Goal: Find specific page/section: Find specific page/section

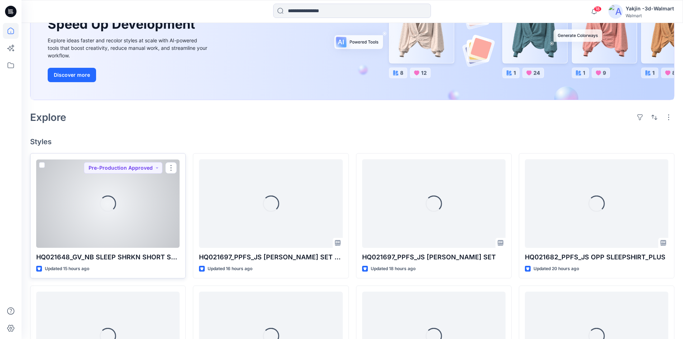
scroll to position [107, 0]
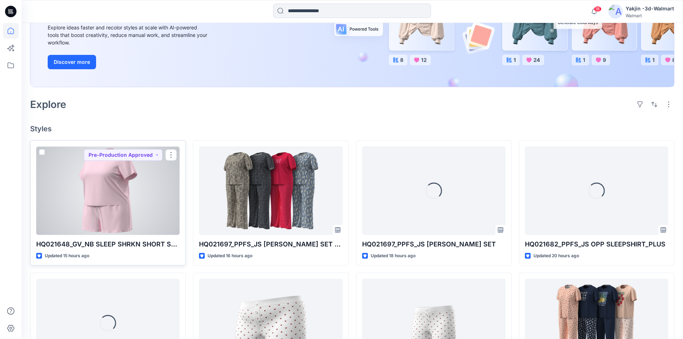
click at [121, 252] on div "Updated 15 hours ago" at bounding box center [107, 256] width 143 height 8
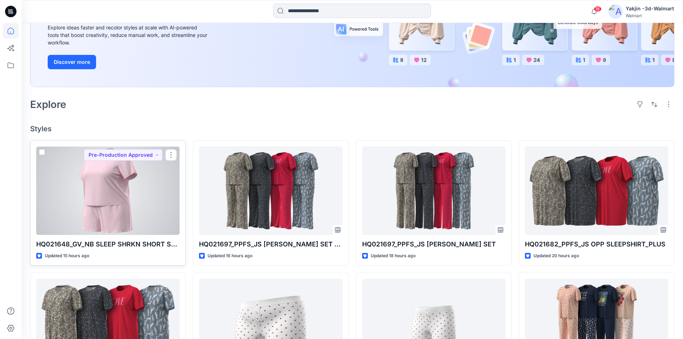
click at [118, 241] on p "HQ021648_GV_NB SLEEP SHRKN SHORT SET PLUS" at bounding box center [107, 244] width 143 height 10
click at [113, 174] on div at bounding box center [107, 190] width 143 height 89
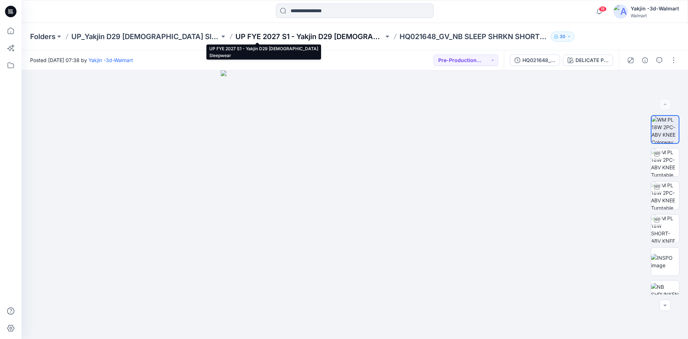
click at [235, 39] on p "UP FYE 2027 S1 - Yakjin D29 [DEMOGRAPHIC_DATA] Sleepwear" at bounding box center [309, 37] width 148 height 10
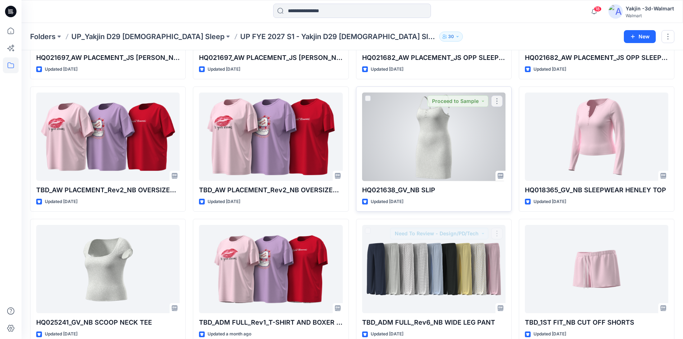
scroll to position [383, 0]
